Goal: Information Seeking & Learning: Learn about a topic

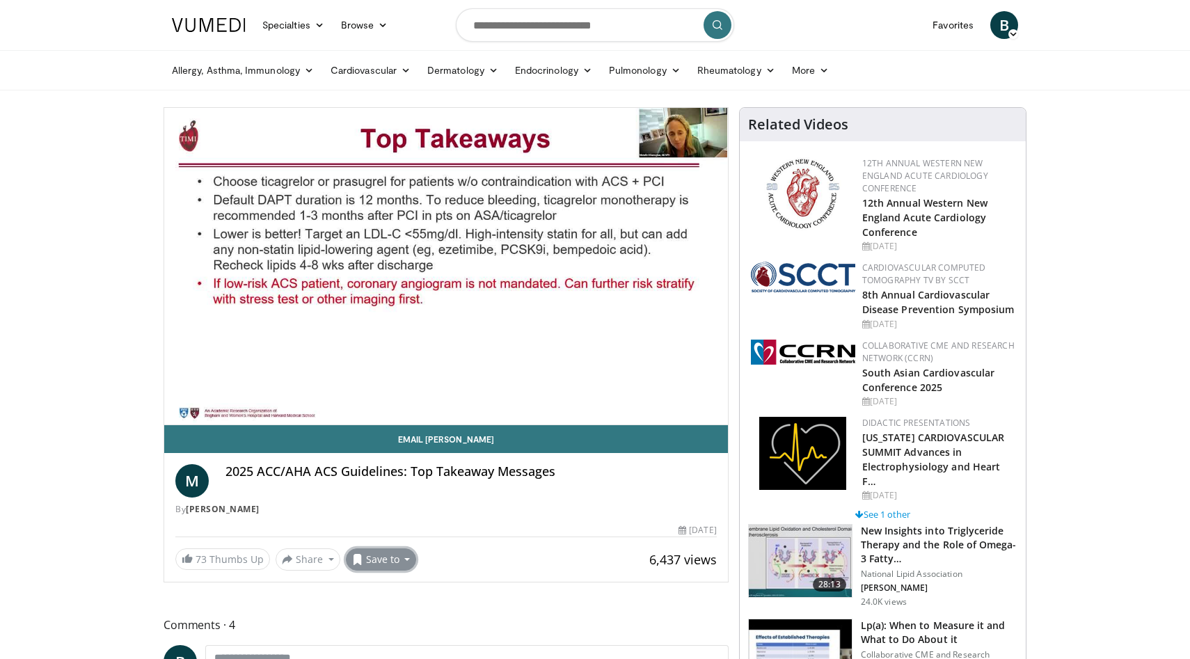
click at [402, 560] on button "Save to" at bounding box center [381, 560] width 71 height 22
click at [398, 583] on span "Add to Favorites" at bounding box center [406, 589] width 86 height 15
